Goal: Find specific page/section: Find specific page/section

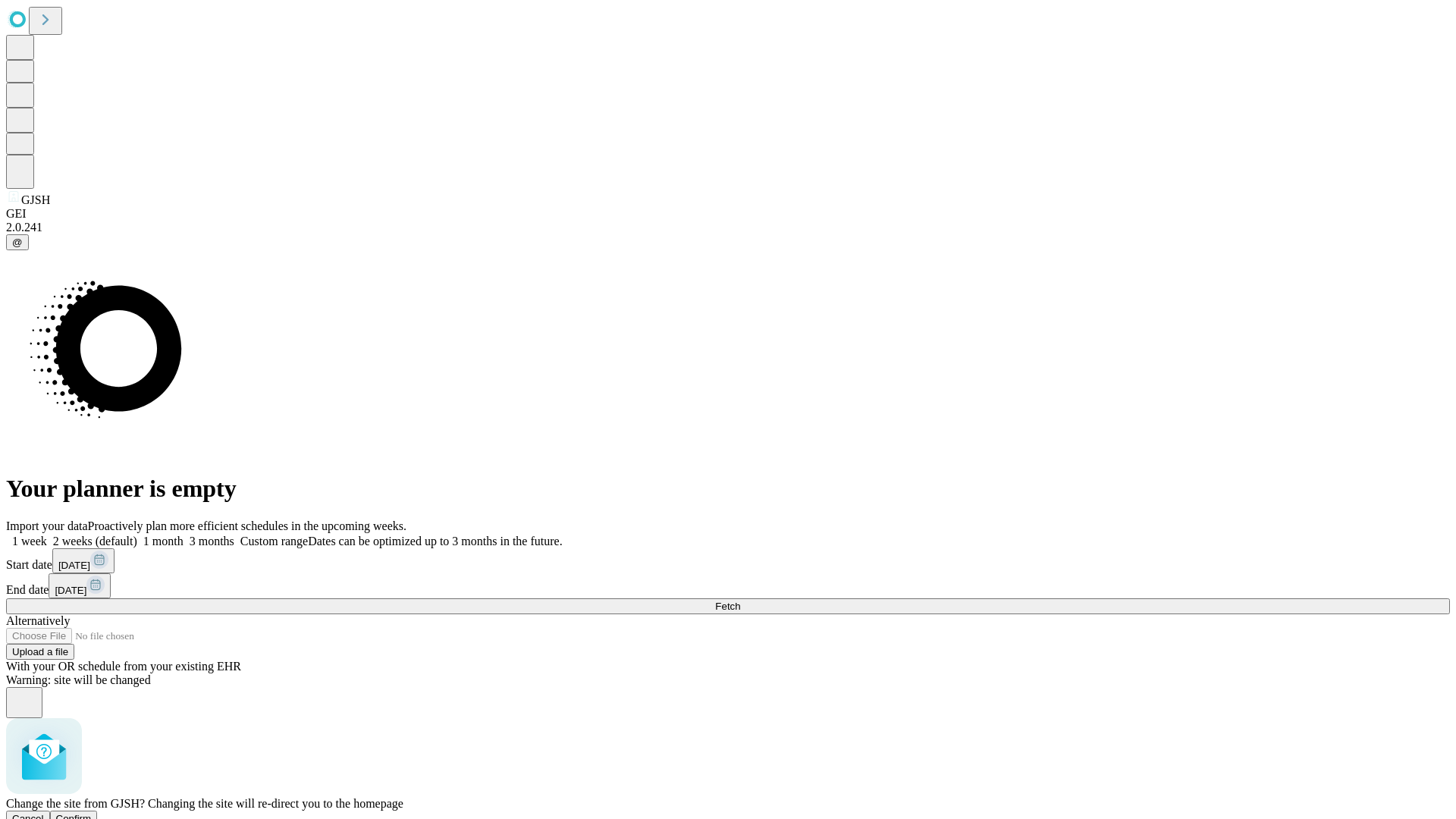
click at [92, 813] on span "Confirm" at bounding box center [73, 818] width 36 height 11
click at [137, 535] on label "2 weeks (default)" at bounding box center [92, 541] width 90 height 13
click at [740, 600] on span "Fetch" at bounding box center [727, 606] width 25 height 11
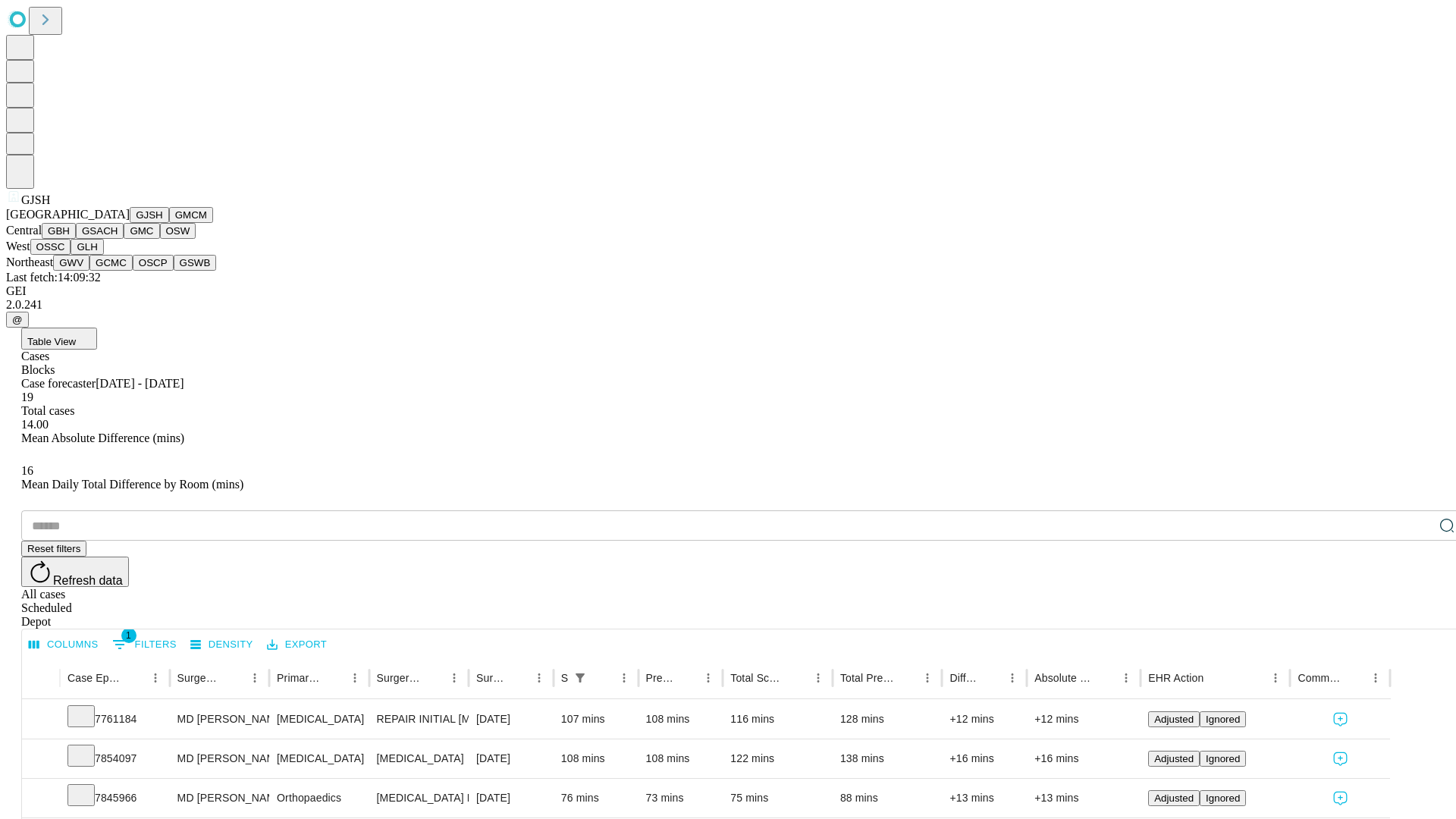
click at [170, 223] on button "GMCM" at bounding box center [191, 215] width 44 height 16
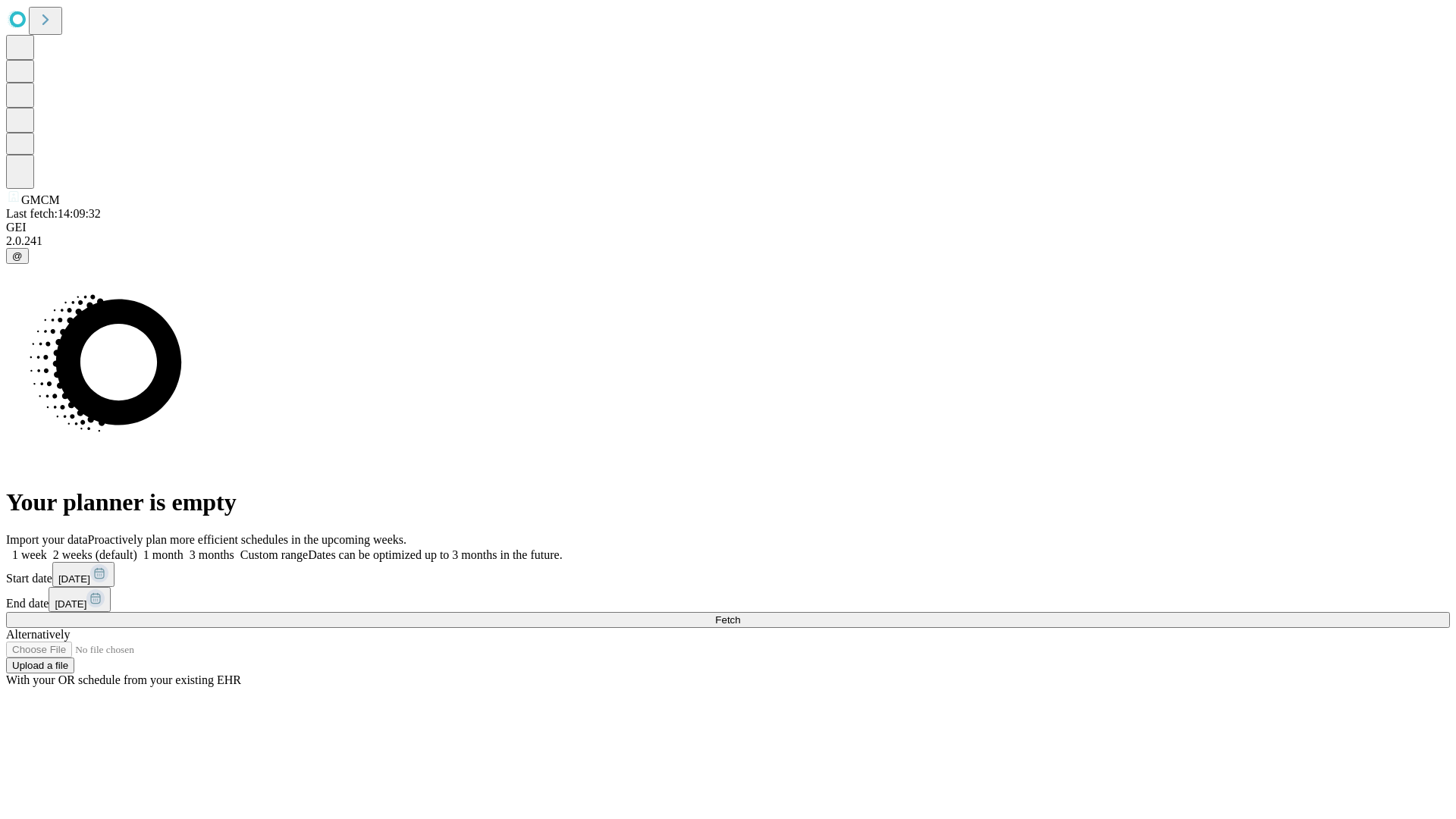
click at [137, 548] on label "2 weeks (default)" at bounding box center [92, 554] width 90 height 13
click at [740, 614] on span "Fetch" at bounding box center [727, 620] width 25 height 11
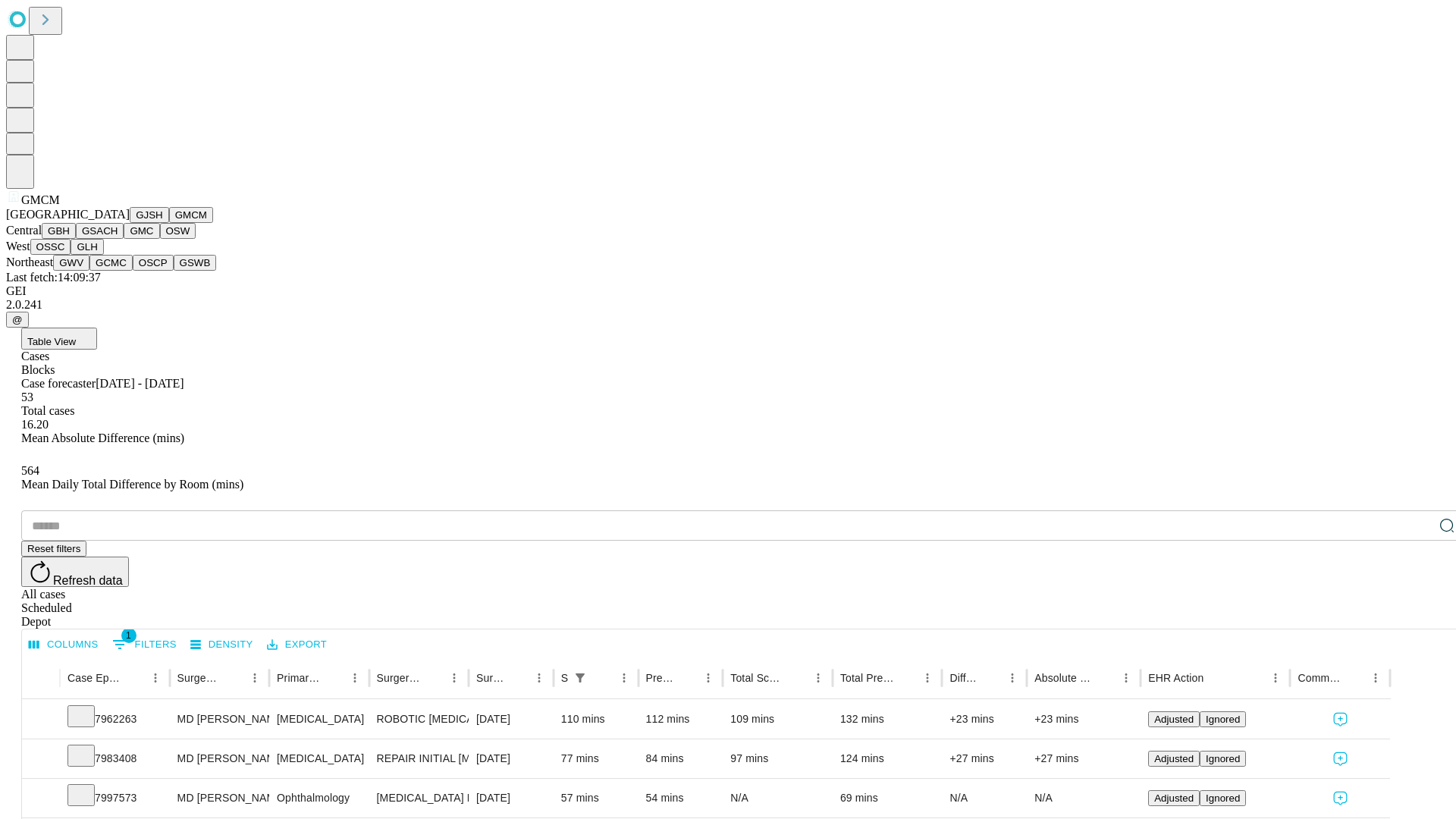
click at [76, 239] on button "GBH" at bounding box center [59, 231] width 34 height 16
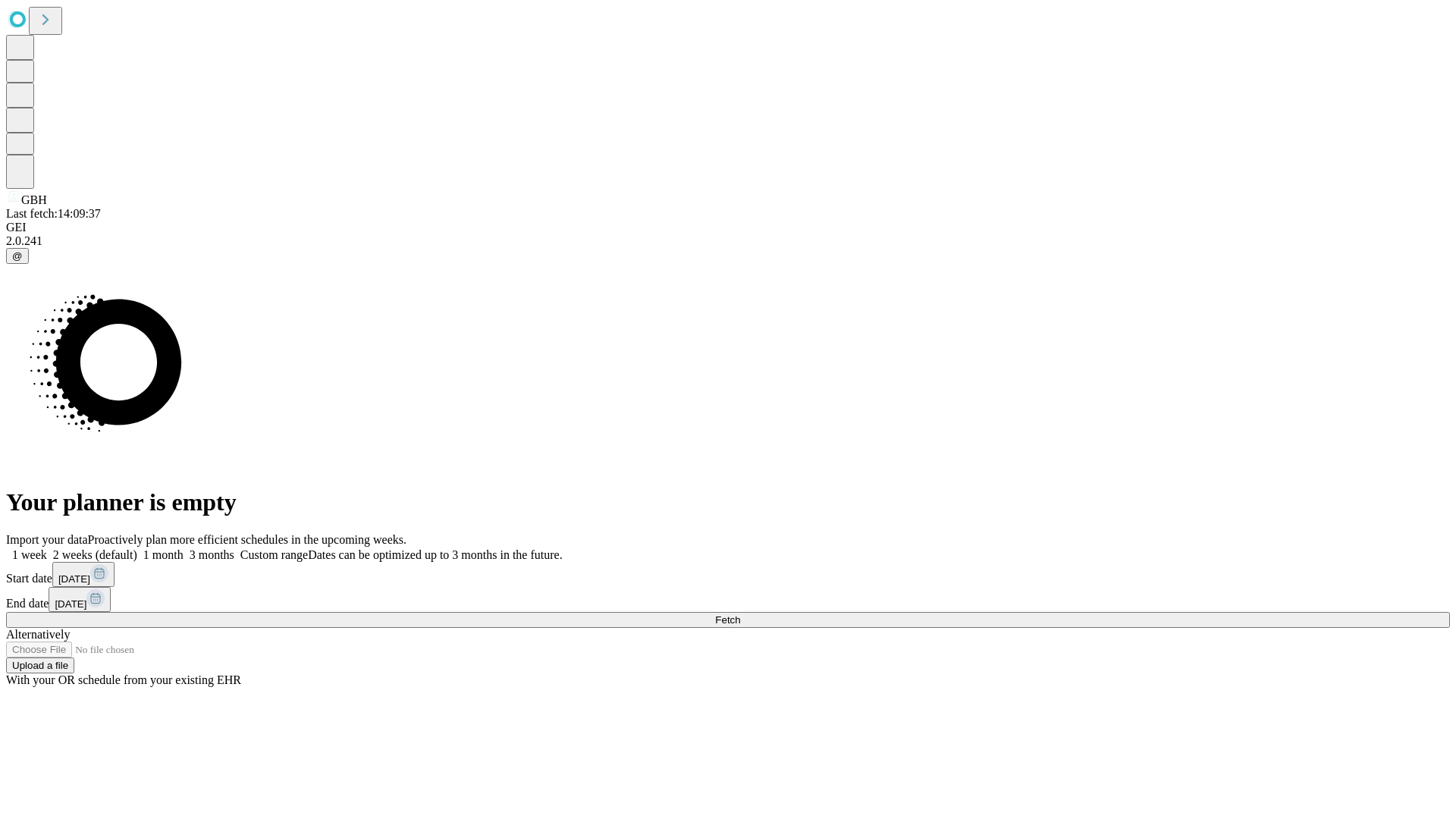
click at [137, 548] on label "2 weeks (default)" at bounding box center [92, 554] width 90 height 13
click at [740, 614] on span "Fetch" at bounding box center [727, 620] width 25 height 11
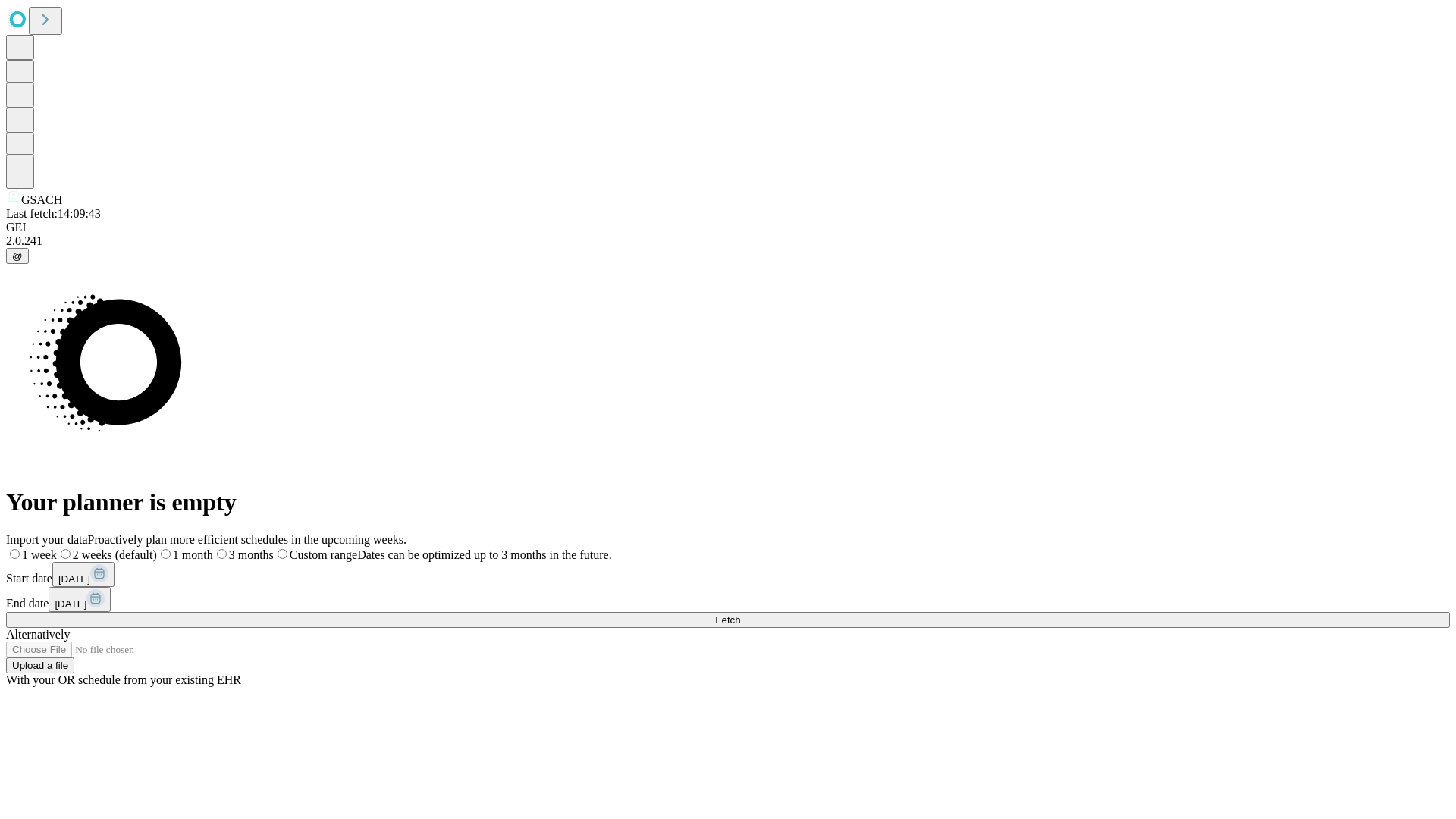
click at [157, 548] on label "2 weeks (default)" at bounding box center [107, 554] width 101 height 13
click at [740, 614] on span "Fetch" at bounding box center [727, 620] width 25 height 11
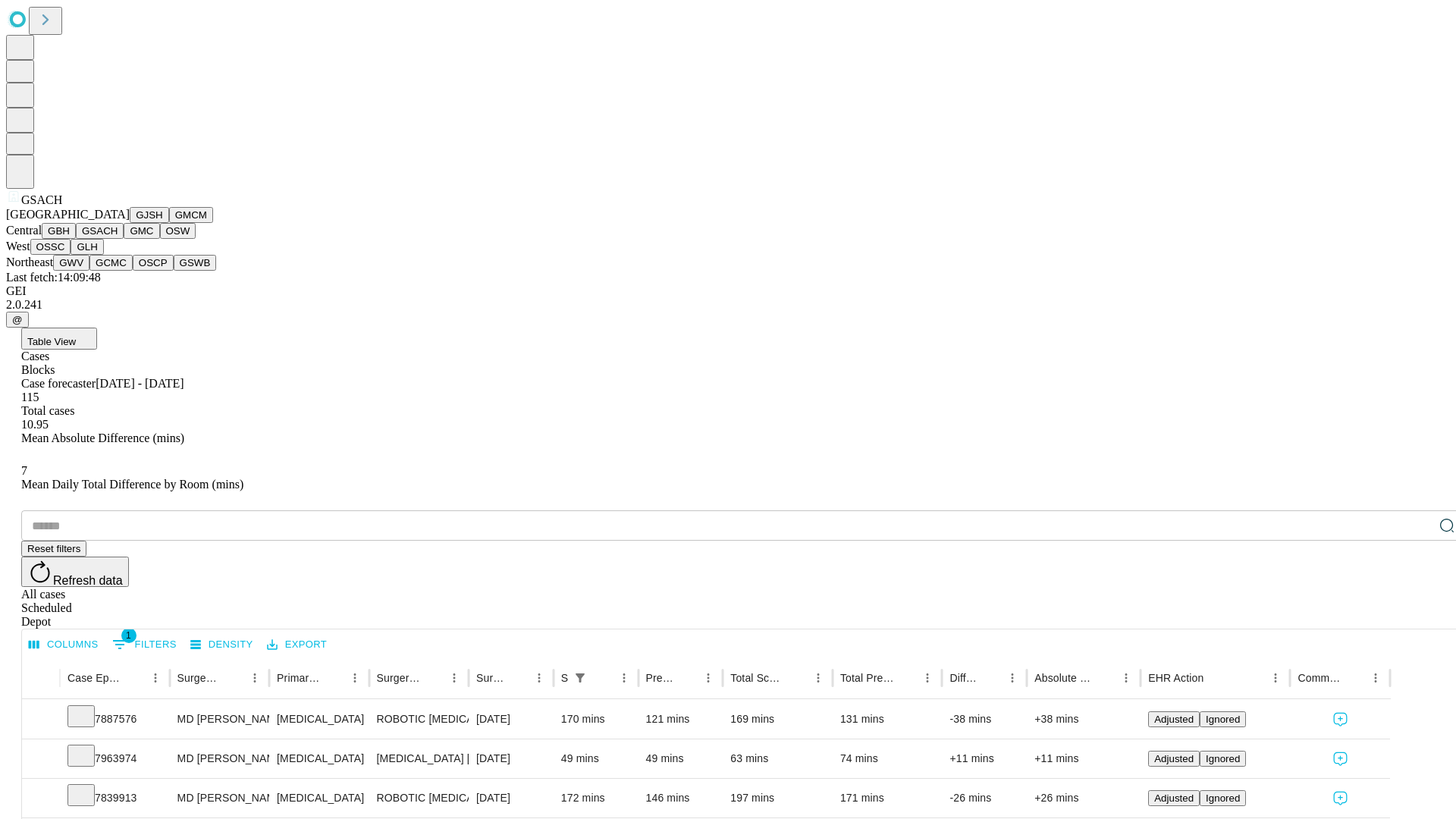
click at [123, 239] on button "GMC" at bounding box center [141, 231] width 36 height 16
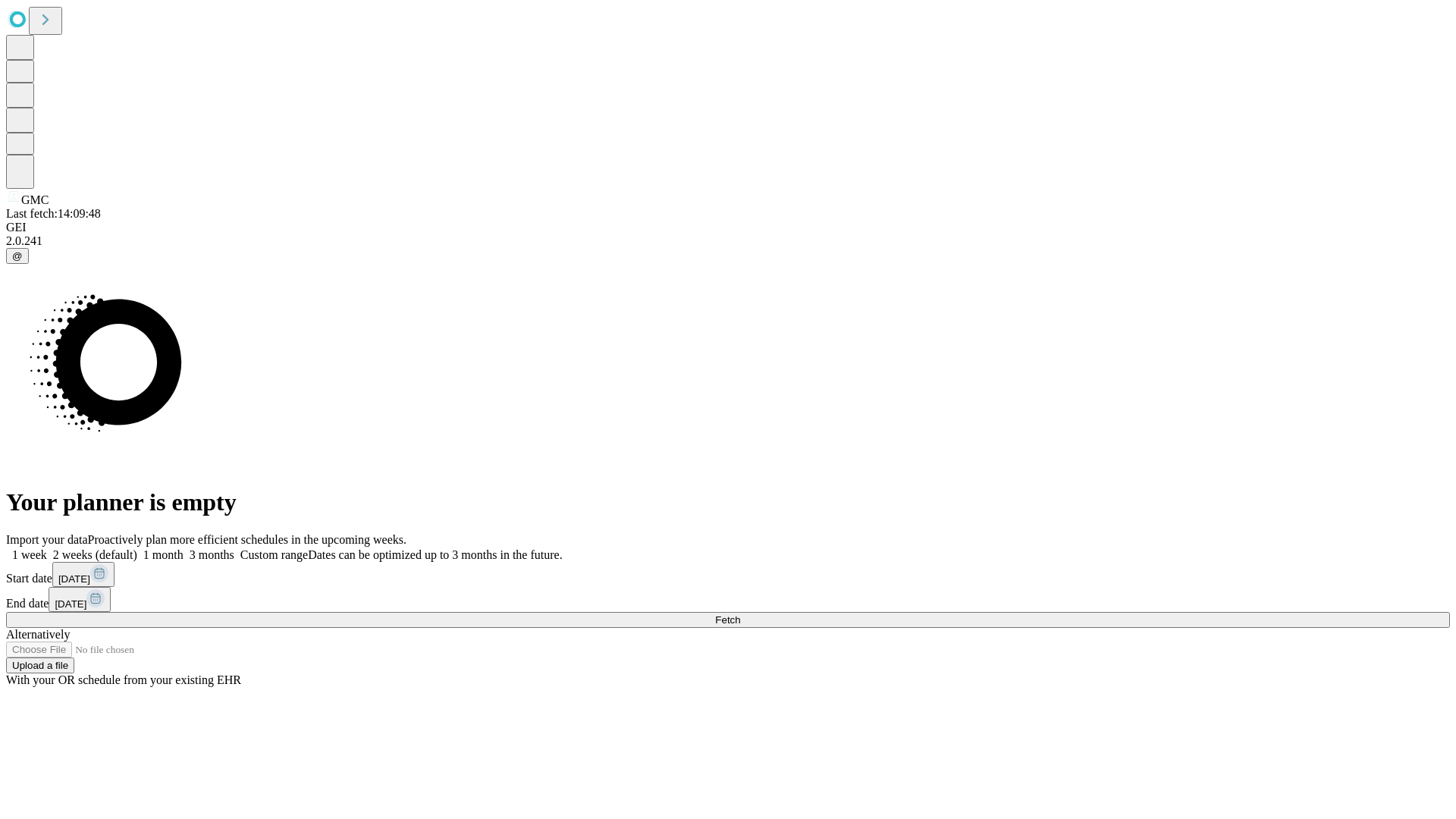
click at [137, 548] on label "2 weeks (default)" at bounding box center [92, 554] width 90 height 13
click at [740, 614] on span "Fetch" at bounding box center [727, 620] width 25 height 11
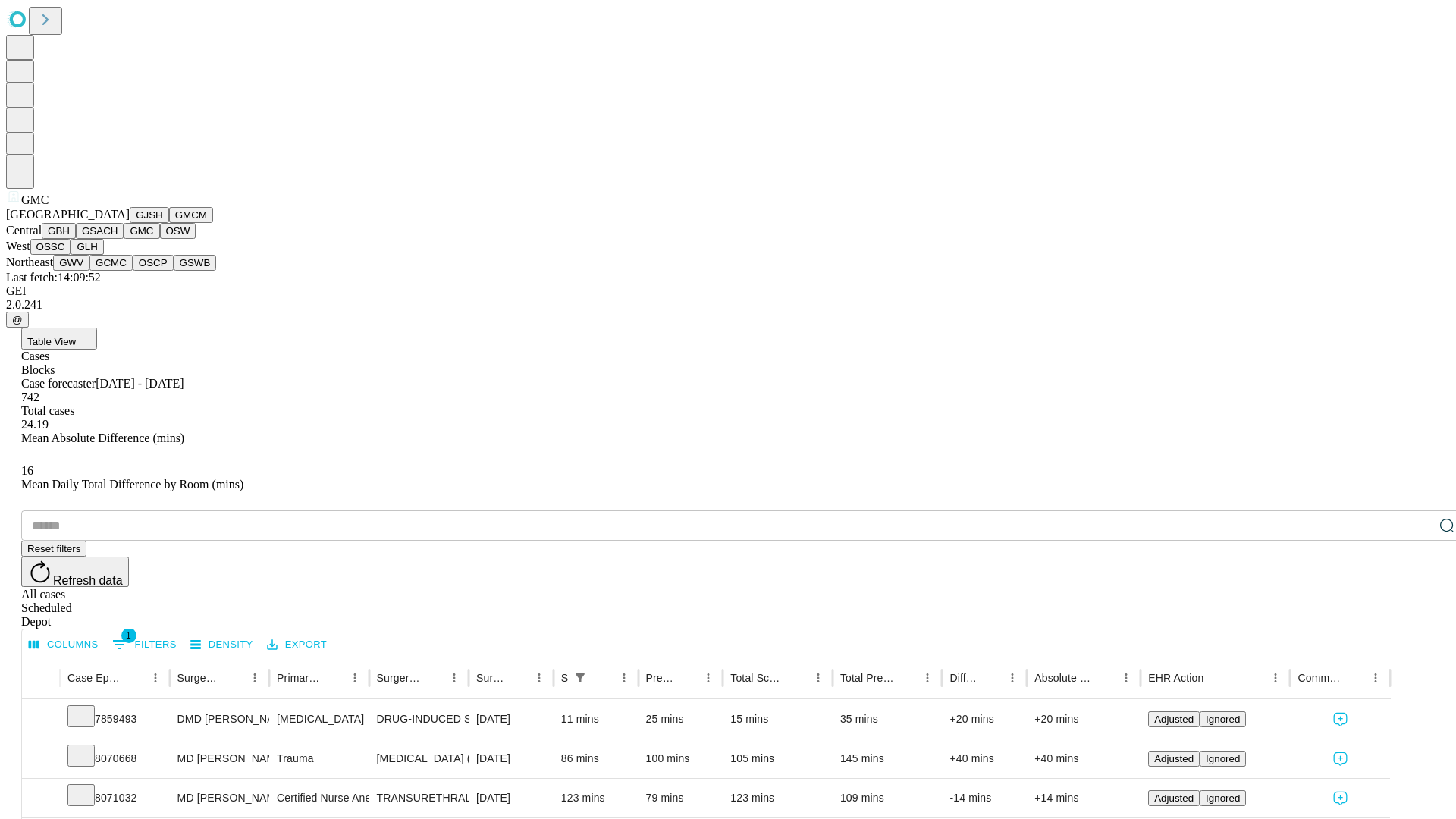
click at [160, 239] on button "OSW" at bounding box center [178, 231] width 37 height 16
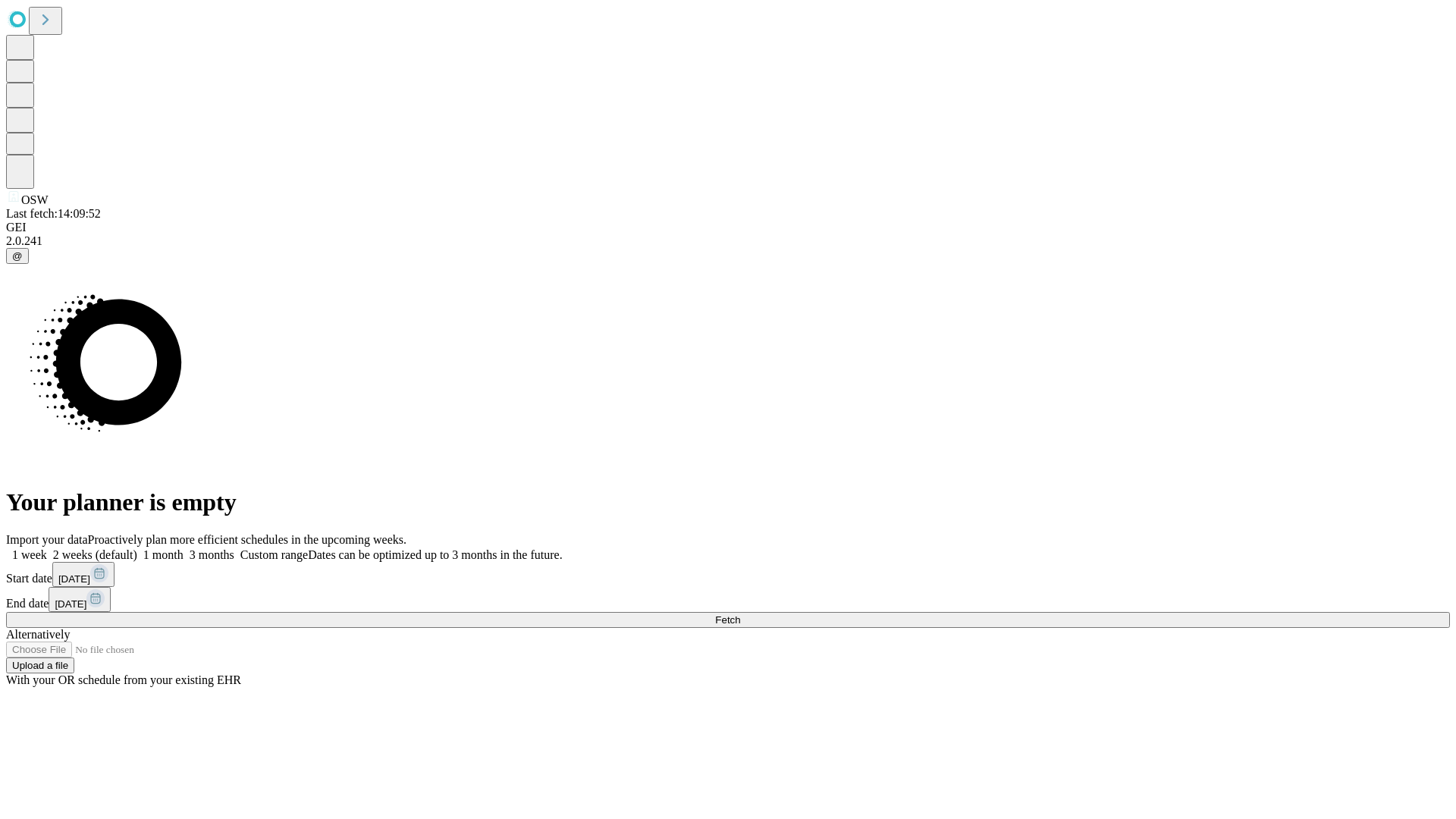
click at [137, 548] on label "2 weeks (default)" at bounding box center [92, 554] width 90 height 13
click at [740, 614] on span "Fetch" at bounding box center [727, 620] width 25 height 11
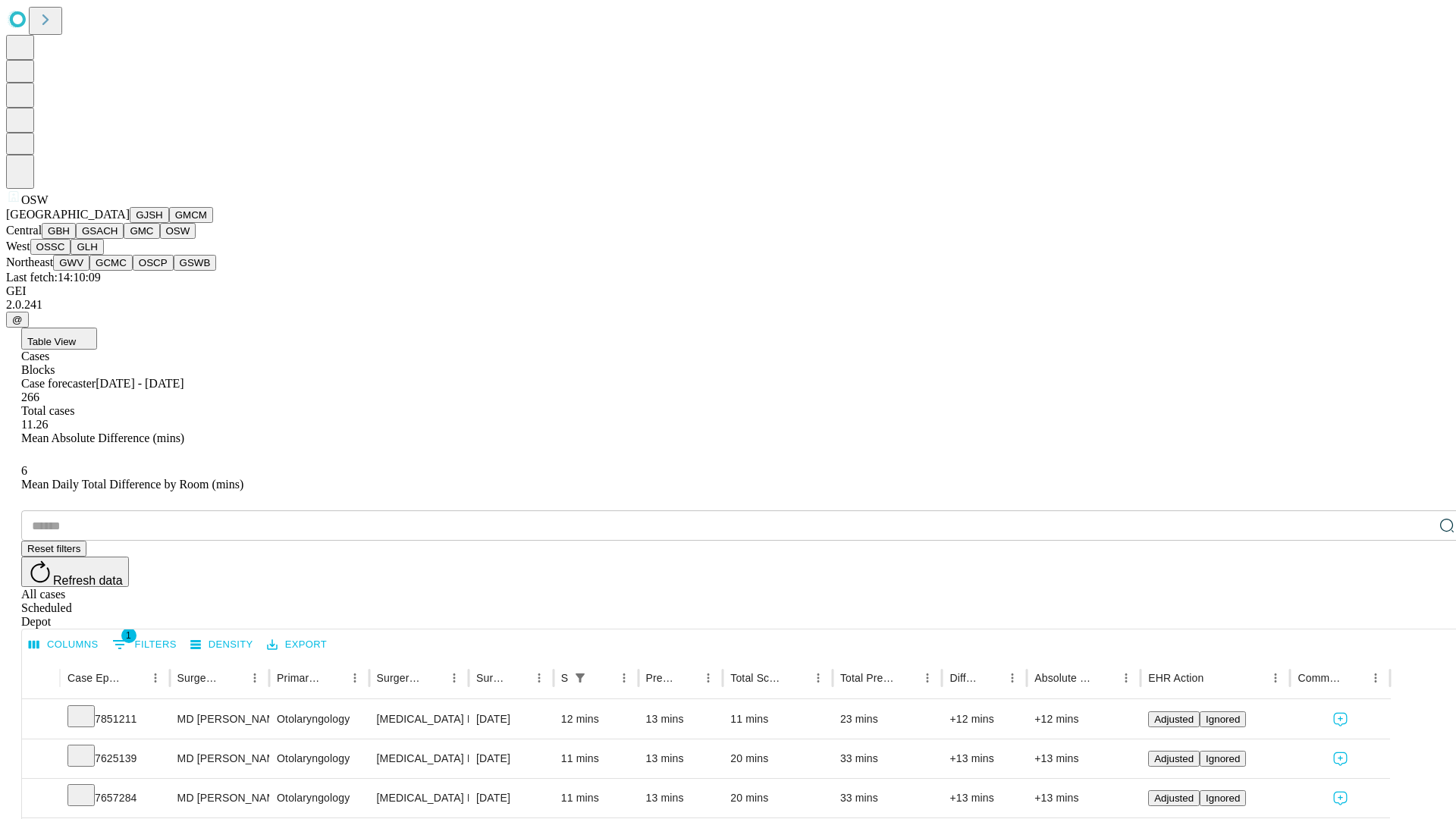
click at [72, 255] on button "OSSC" at bounding box center [51, 246] width 41 height 16
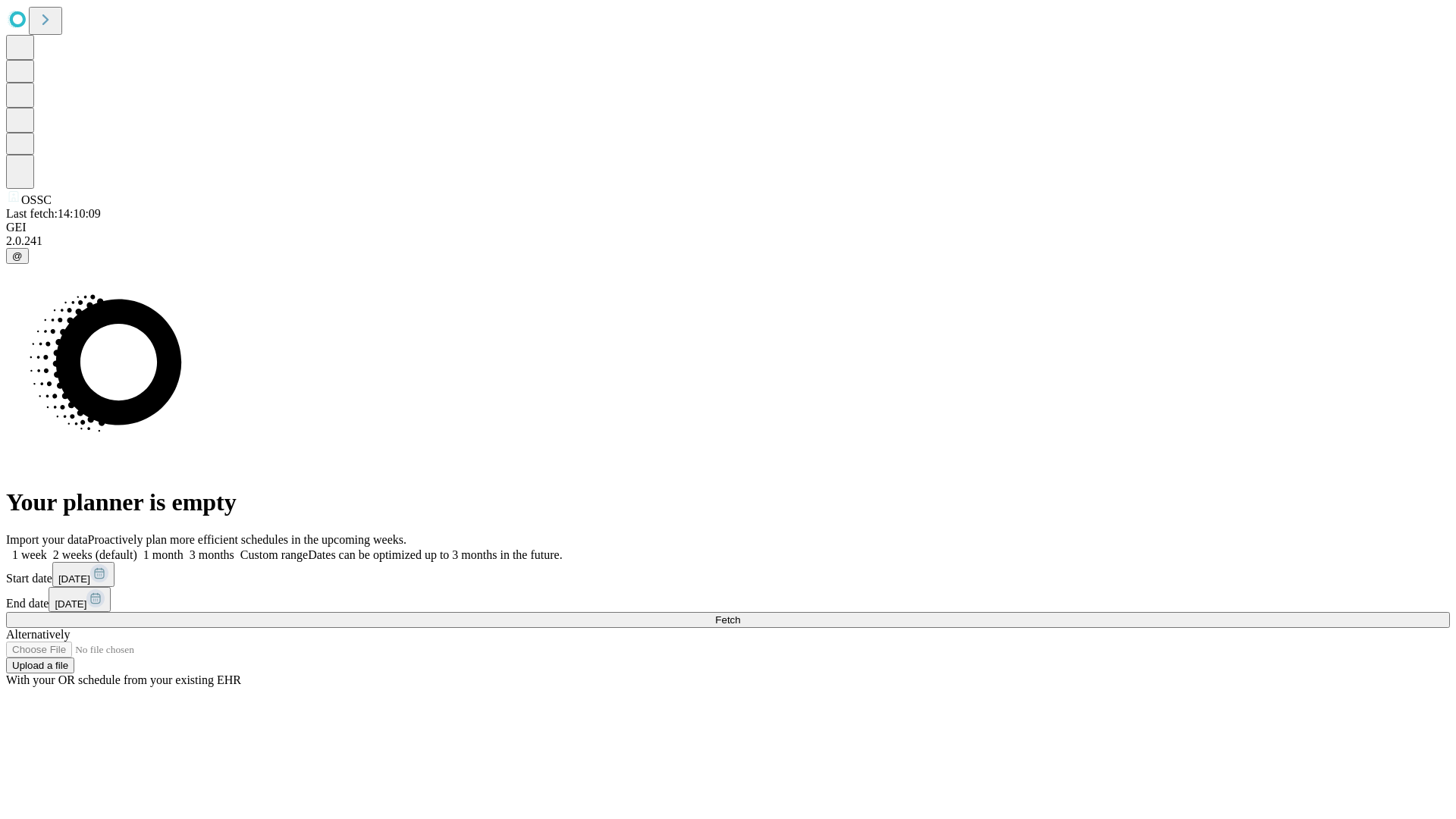
click at [137, 548] on label "2 weeks (default)" at bounding box center [92, 554] width 90 height 13
click at [740, 614] on span "Fetch" at bounding box center [727, 620] width 25 height 11
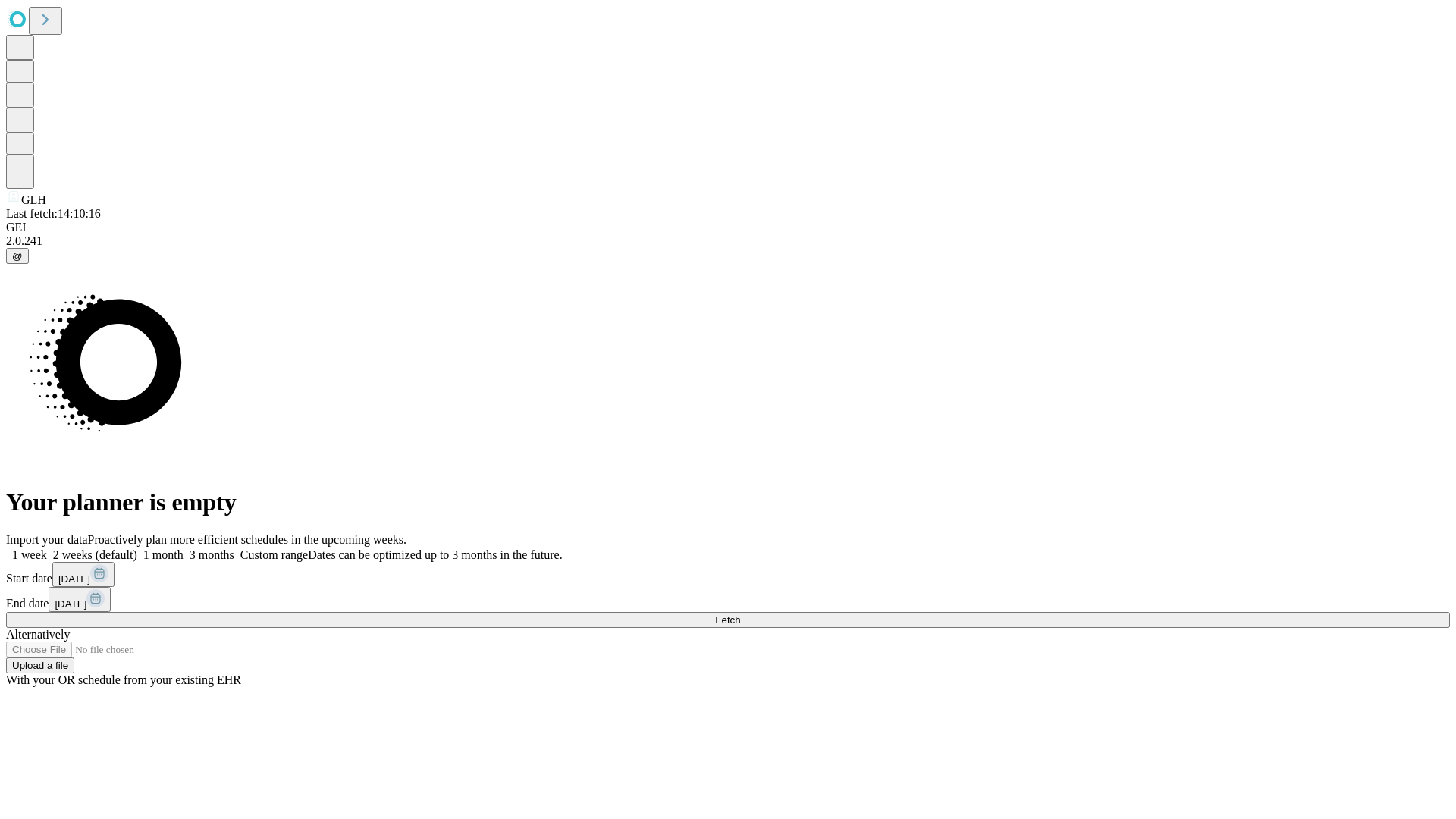
click at [137, 548] on label "2 weeks (default)" at bounding box center [92, 554] width 90 height 13
click at [740, 614] on span "Fetch" at bounding box center [727, 620] width 25 height 11
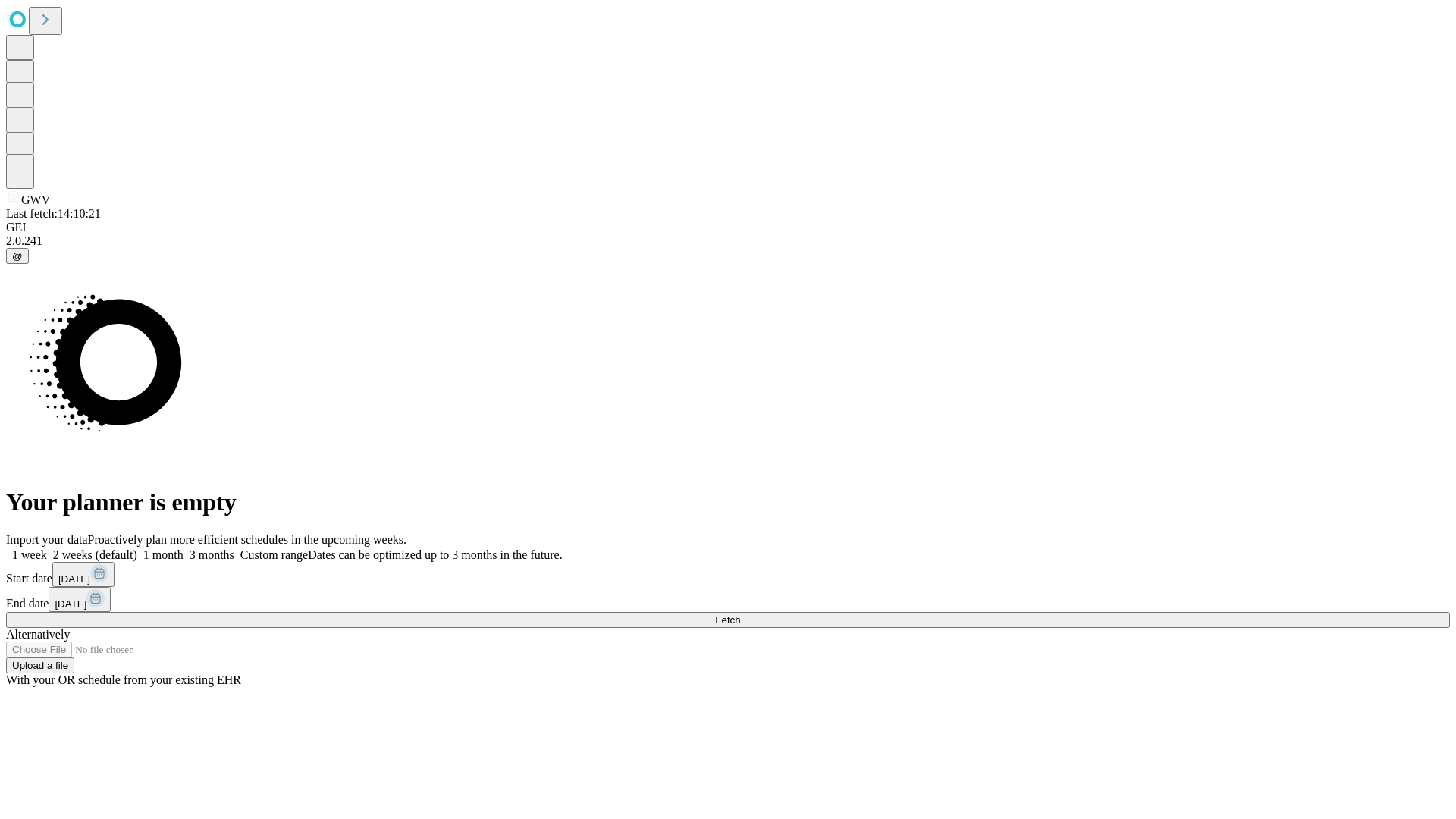
click at [137, 548] on label "2 weeks (default)" at bounding box center [92, 554] width 90 height 13
click at [740, 614] on span "Fetch" at bounding box center [727, 620] width 25 height 11
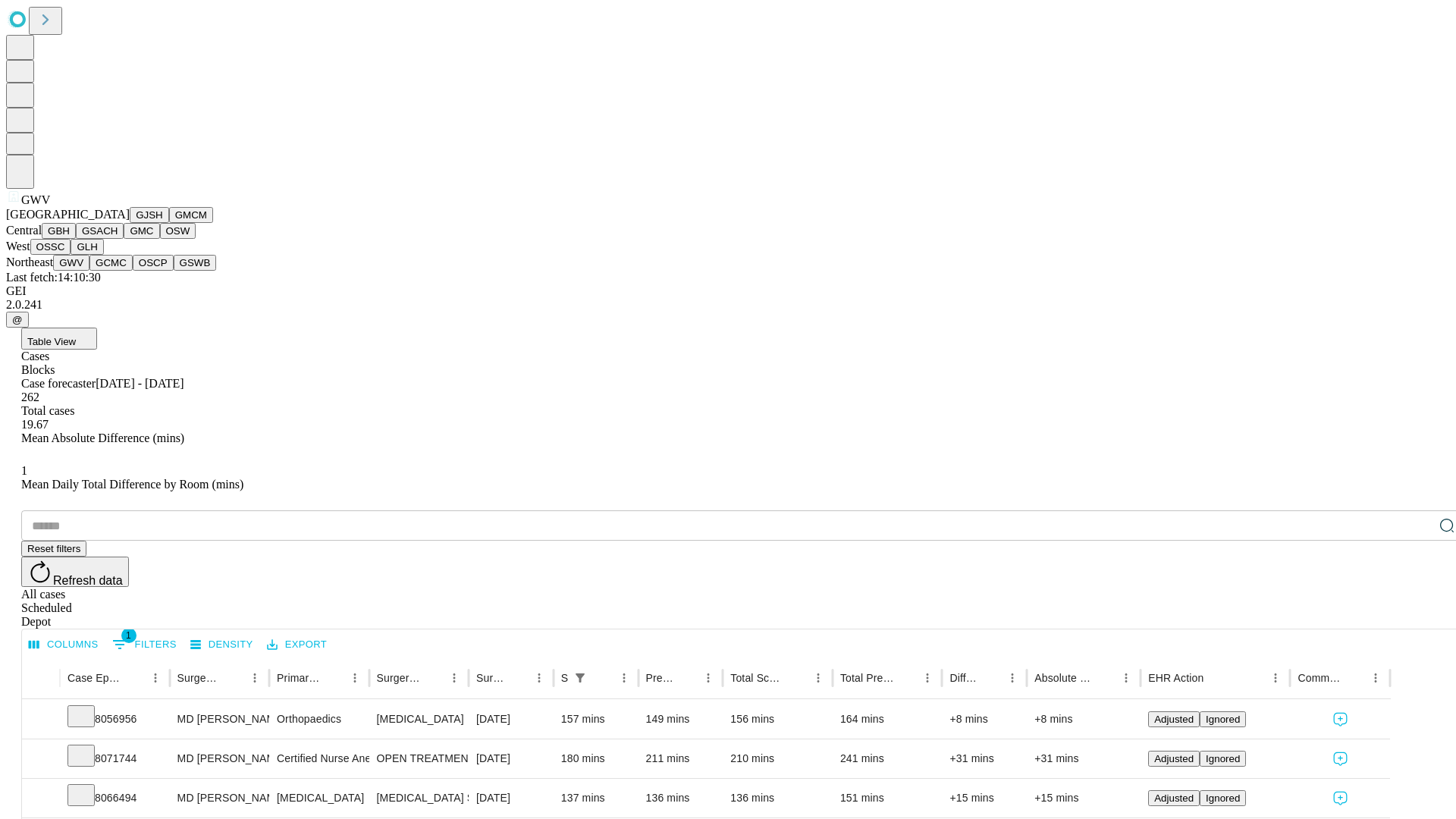
click at [118, 271] on button "GCMC" at bounding box center [110, 263] width 43 height 16
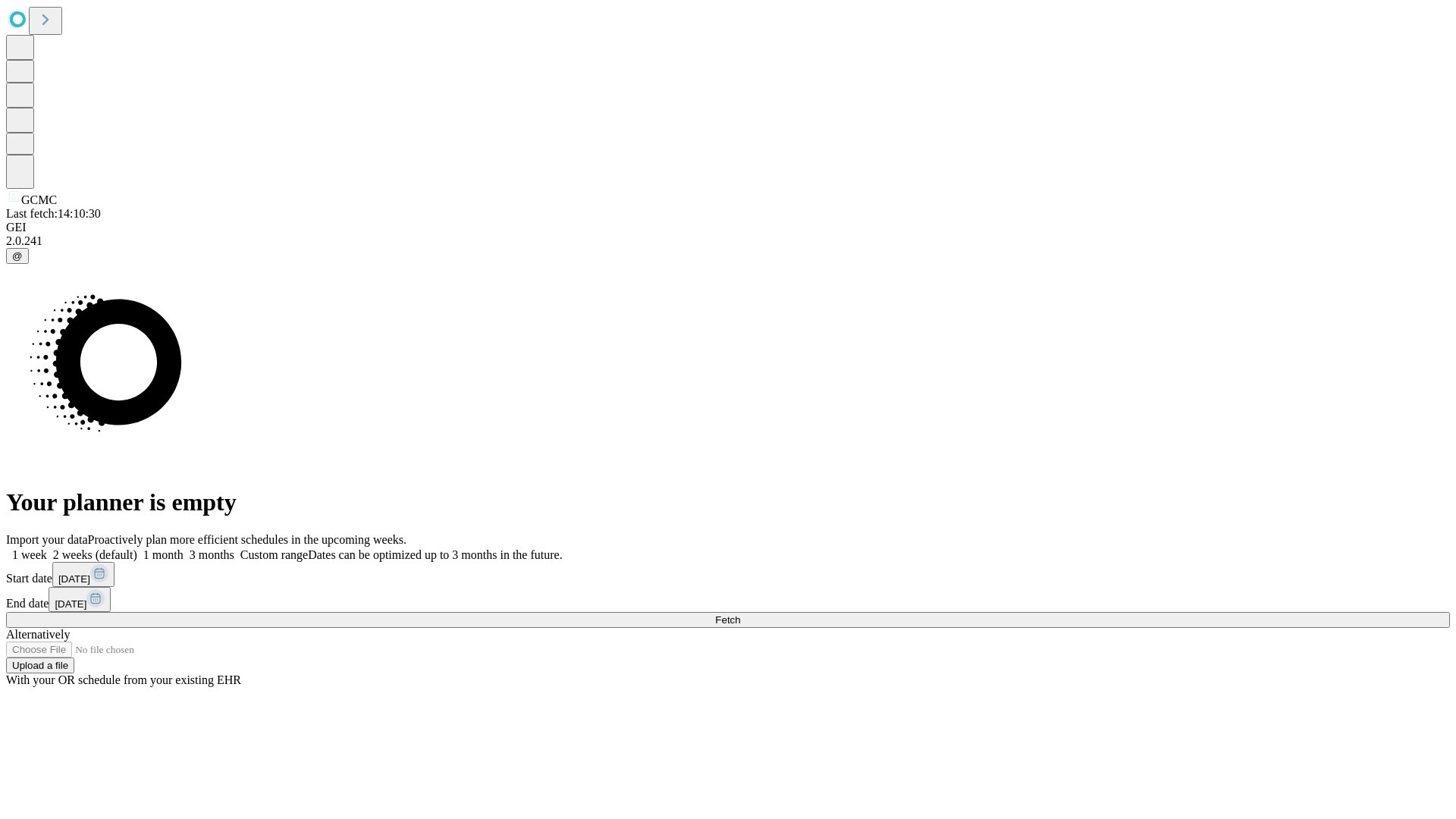
click at [137, 548] on label "2 weeks (default)" at bounding box center [92, 554] width 90 height 13
click at [740, 614] on span "Fetch" at bounding box center [727, 620] width 25 height 11
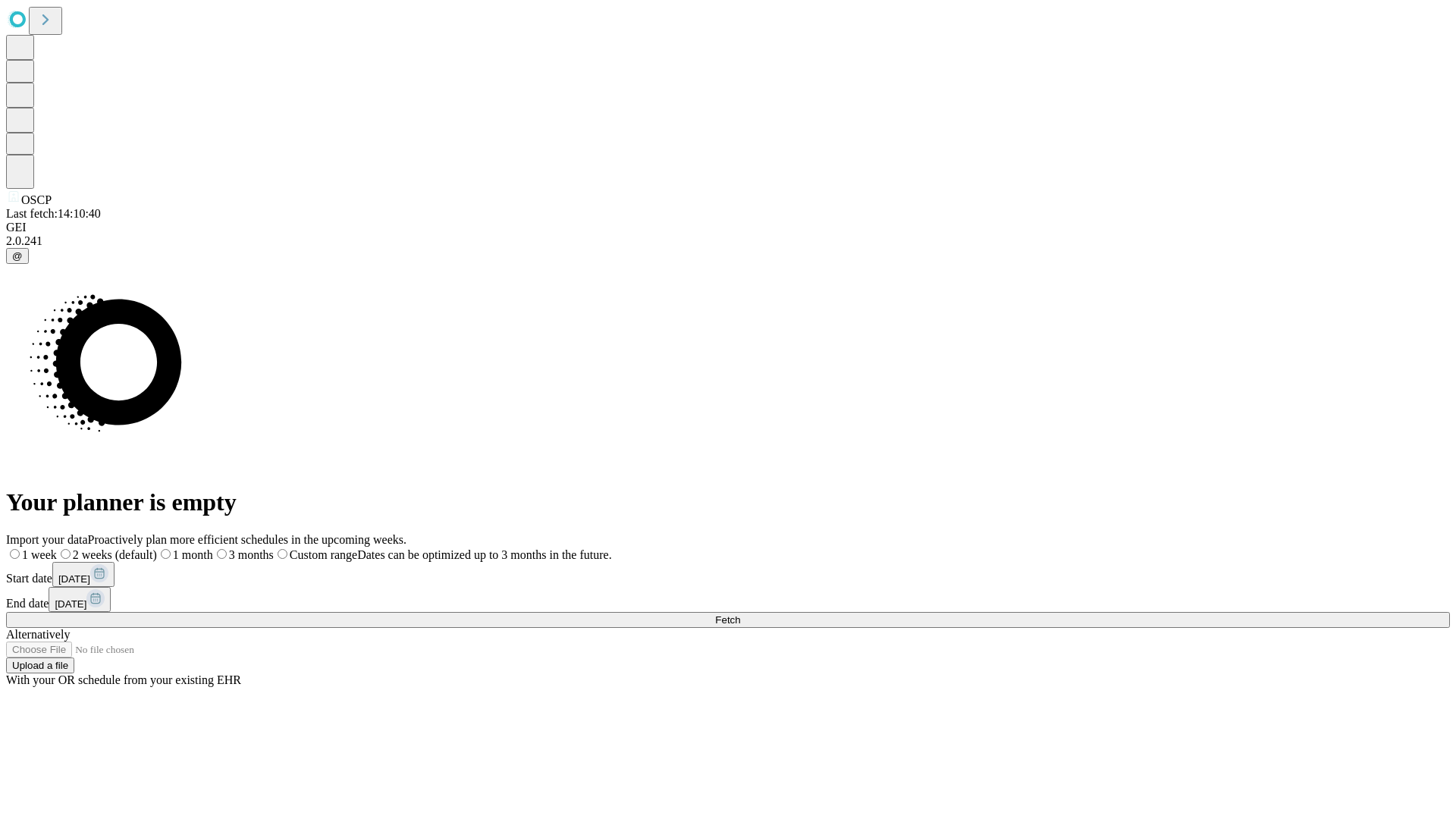
click at [740, 614] on span "Fetch" at bounding box center [727, 620] width 25 height 11
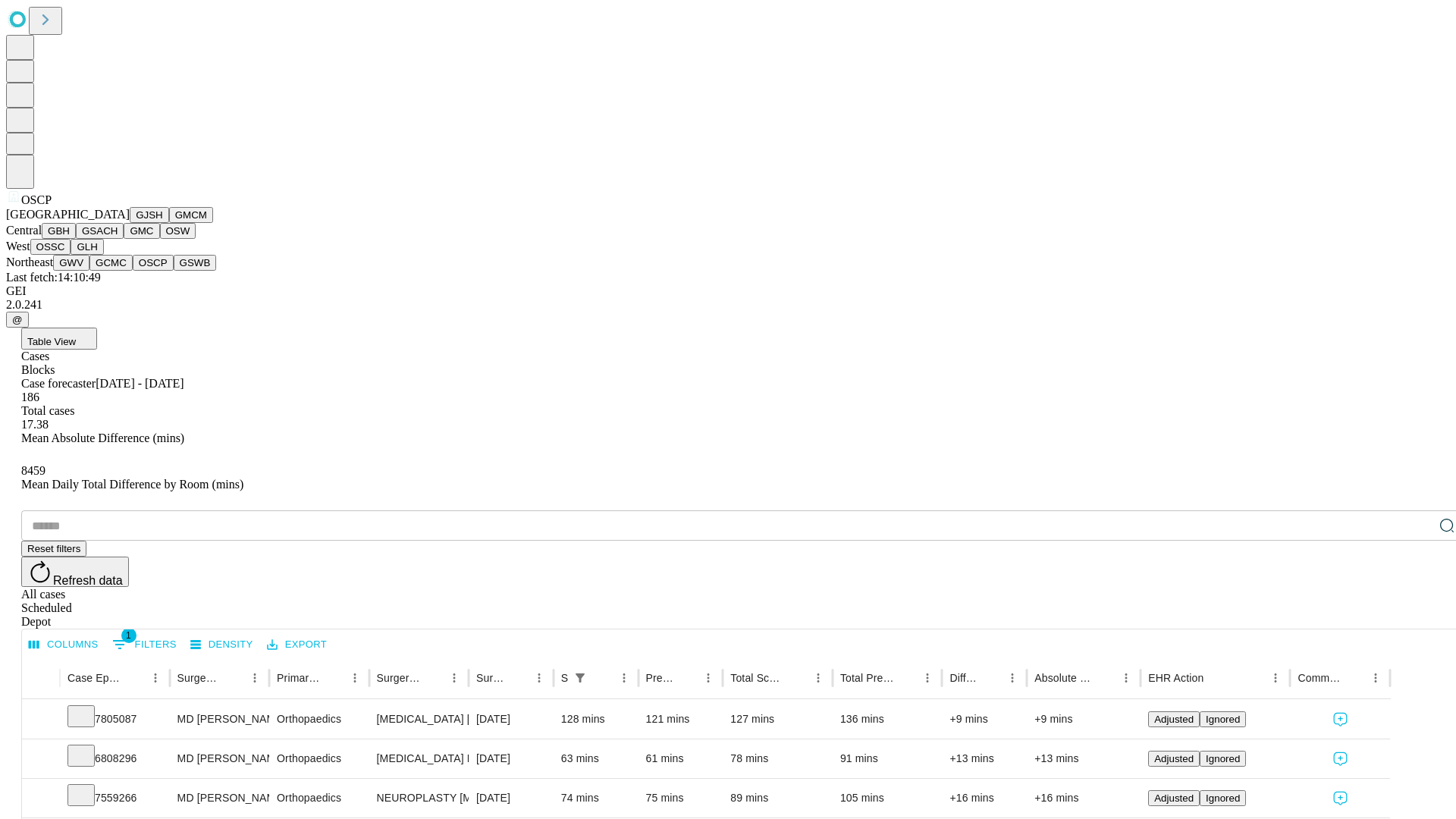
click at [174, 271] on button "GSWB" at bounding box center [195, 263] width 43 height 16
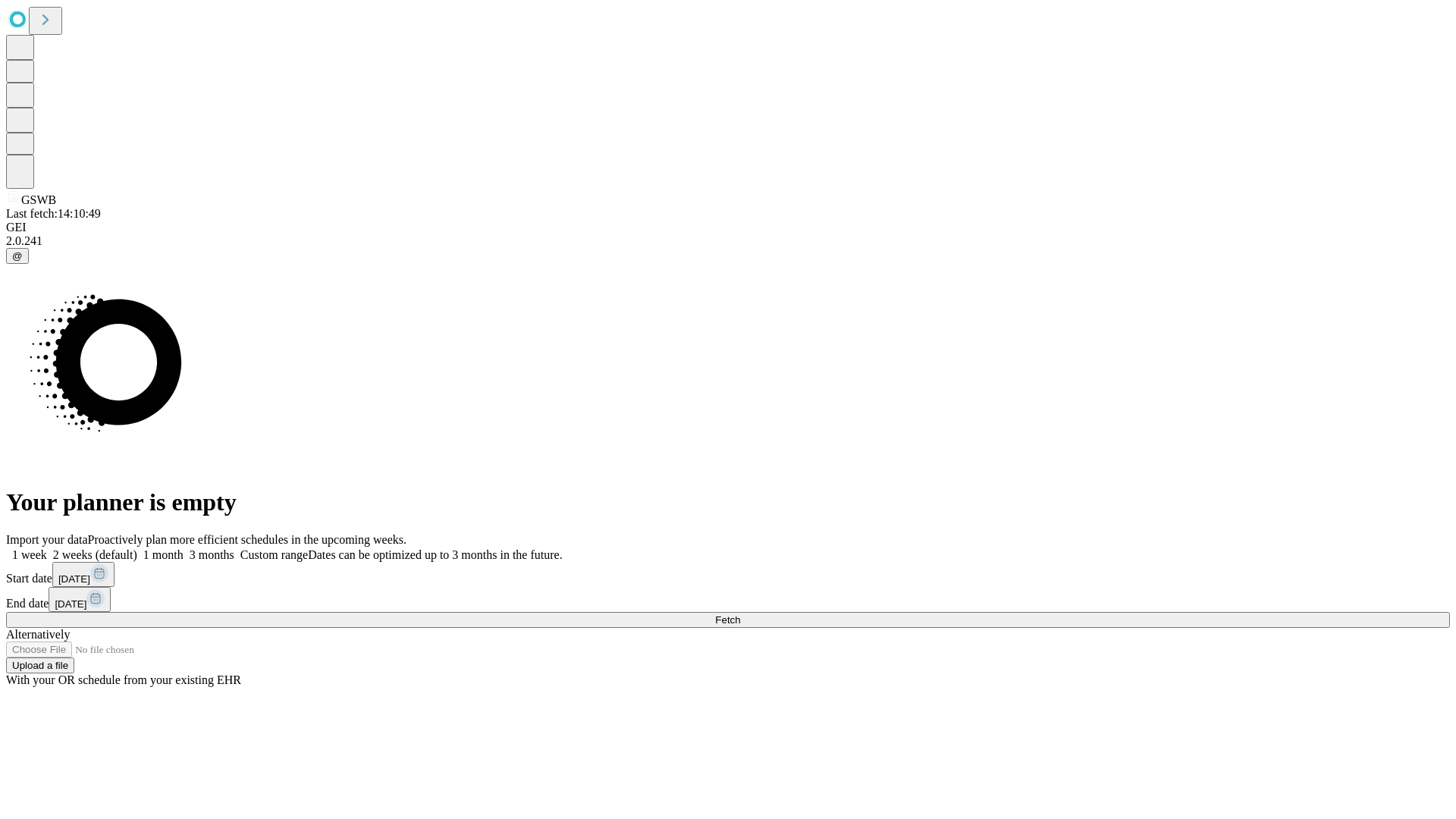
click at [137, 548] on label "2 weeks (default)" at bounding box center [92, 554] width 90 height 13
click at [740, 614] on span "Fetch" at bounding box center [727, 620] width 25 height 11
